Goal: Task Accomplishment & Management: Use online tool/utility

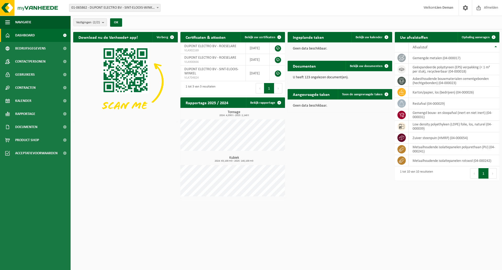
click at [150, 7] on span "01-065862 - DUPONT ELECTRO BV - SINT-ELOOIS-WINKEL" at bounding box center [114, 7] width 91 height 7
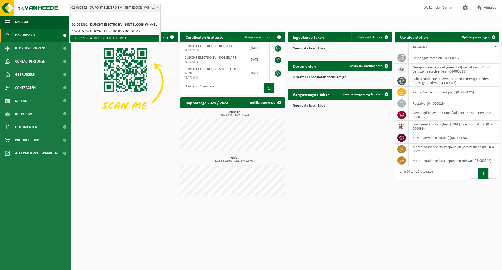
select select "143409"
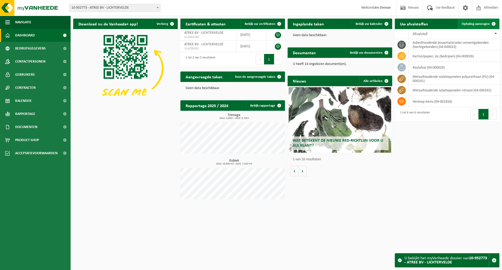
click at [485, 23] on span "Ophaling aanvragen" at bounding box center [476, 23] width 28 height 3
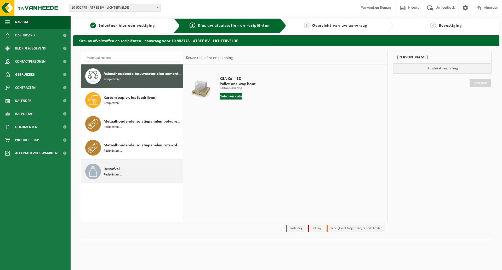
click at [116, 176] on span "Recipiënten: 1" at bounding box center [113, 174] width 18 height 5
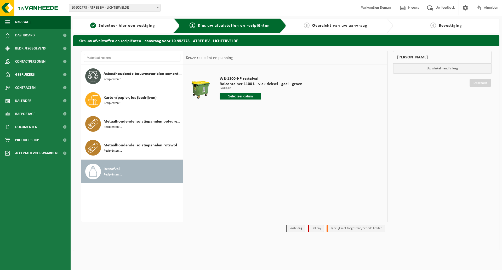
click at [248, 96] on input "text" at bounding box center [241, 96] width 42 height 7
click at [224, 134] on div "8" at bounding box center [224, 134] width 9 height 8
type input "Van 2025-09-08"
click at [241, 117] on button "In winkelmand" at bounding box center [234, 116] width 29 height 8
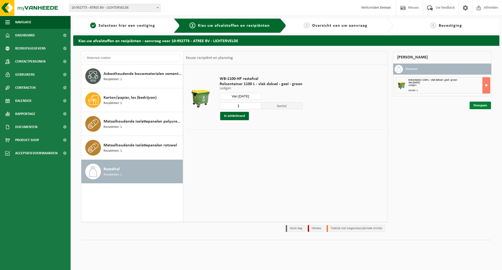
click at [476, 107] on link "Doorgaan" at bounding box center [480, 105] width 21 height 8
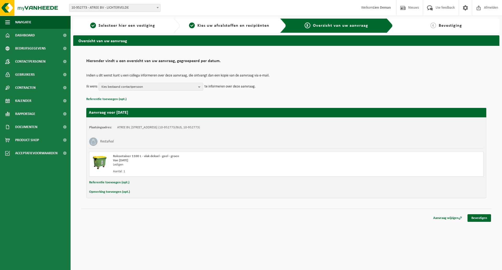
click at [197, 85] on button "Kies bestaand contactpersoon" at bounding box center [151, 87] width 105 height 8
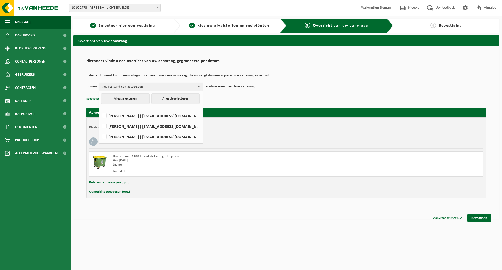
click at [197, 85] on button "Kies bestaand contactpersoon" at bounding box center [151, 87] width 105 height 8
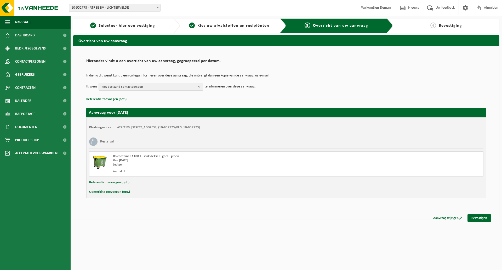
click at [230, 100] on p "Referentie toevoegen (opt.)" at bounding box center [286, 99] width 400 height 7
click at [481, 217] on link "Bevestigen" at bounding box center [480, 218] width 24 height 8
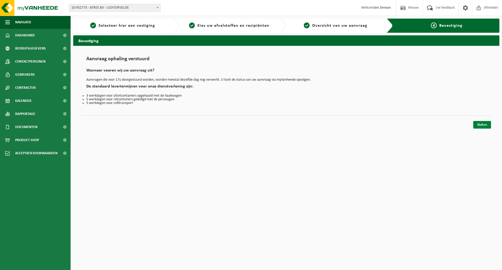
click at [484, 125] on link "Sluiten" at bounding box center [482, 125] width 18 height 8
